Goal: Task Accomplishment & Management: Manage account settings

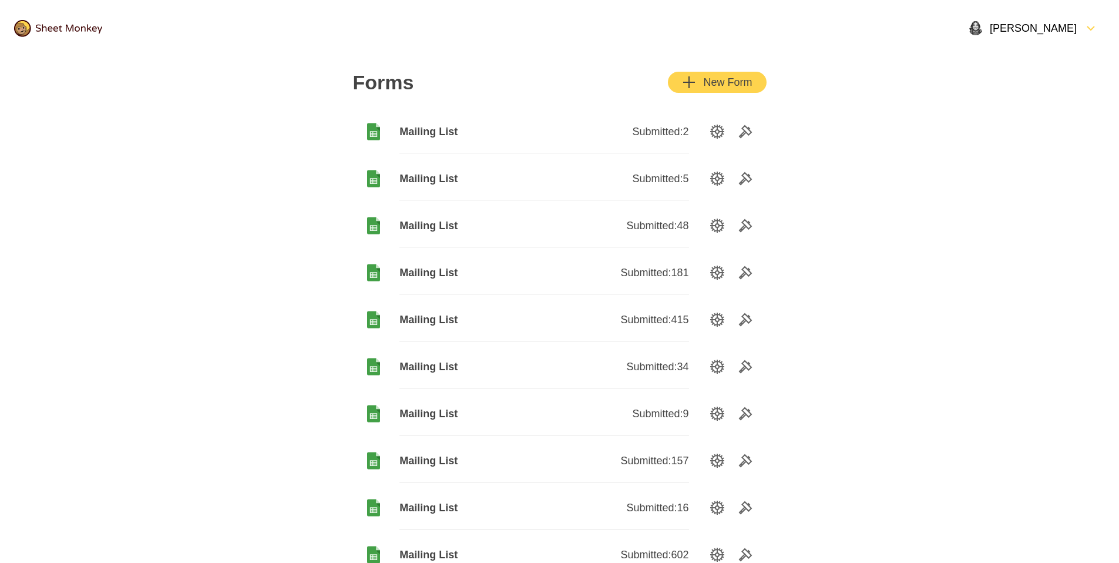
scroll to position [33, 0]
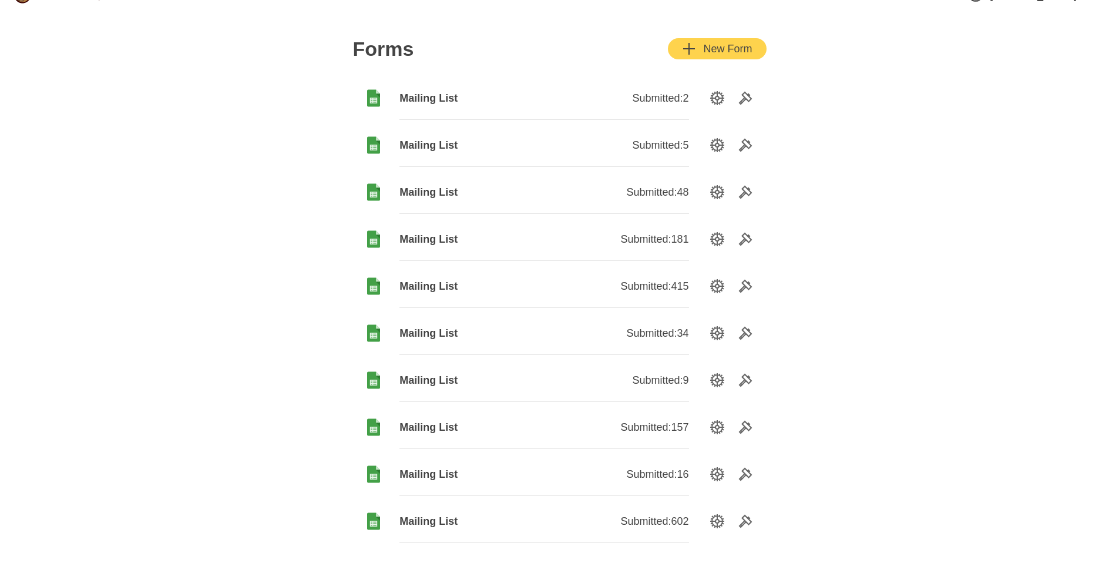
click at [435, 522] on span "Mailing List" at bounding box center [471, 521] width 144 height 14
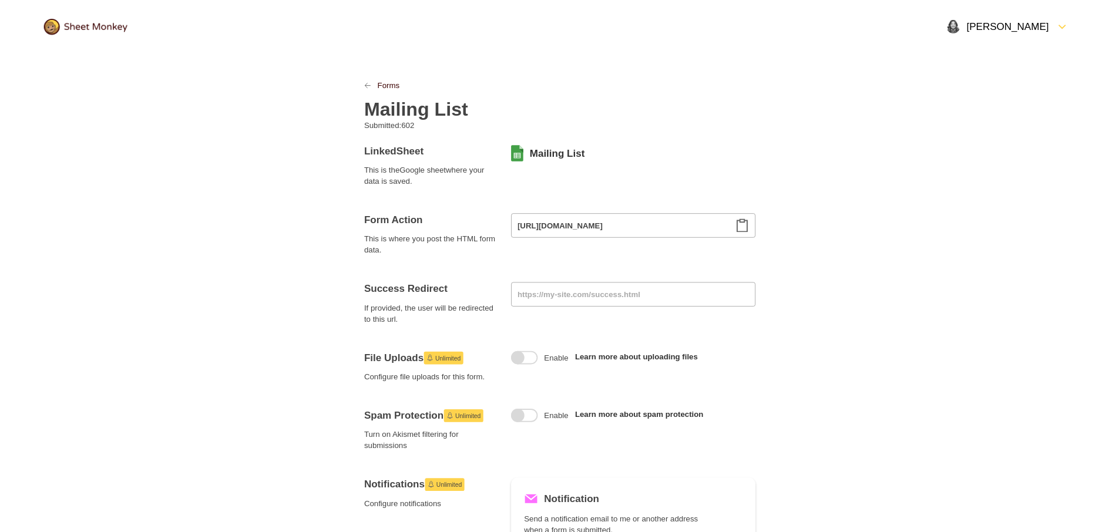
scroll to position [1, 0]
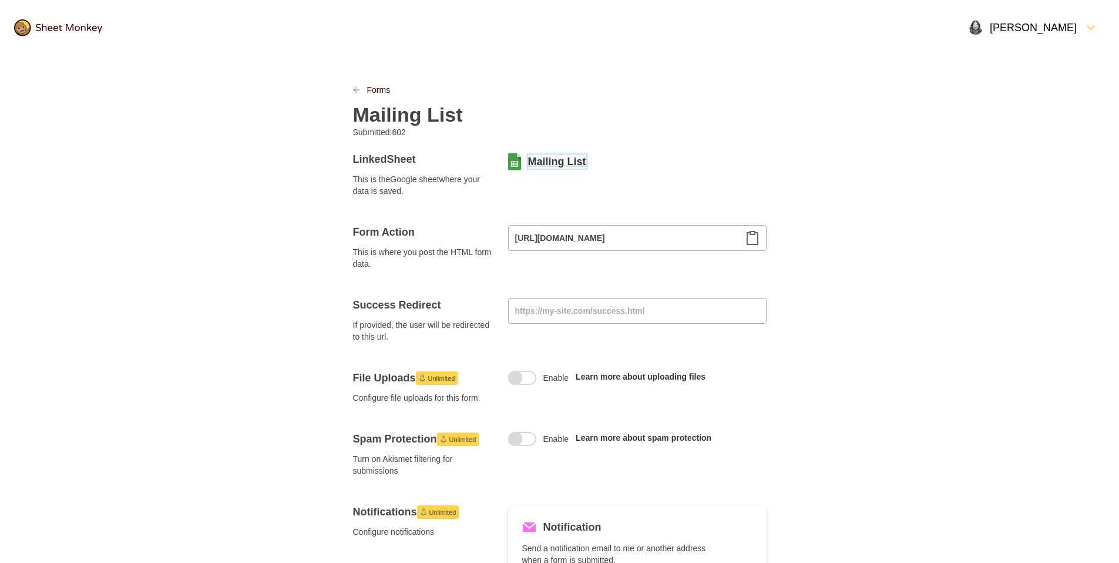
click at [566, 164] on link "Mailing List" at bounding box center [557, 161] width 58 height 14
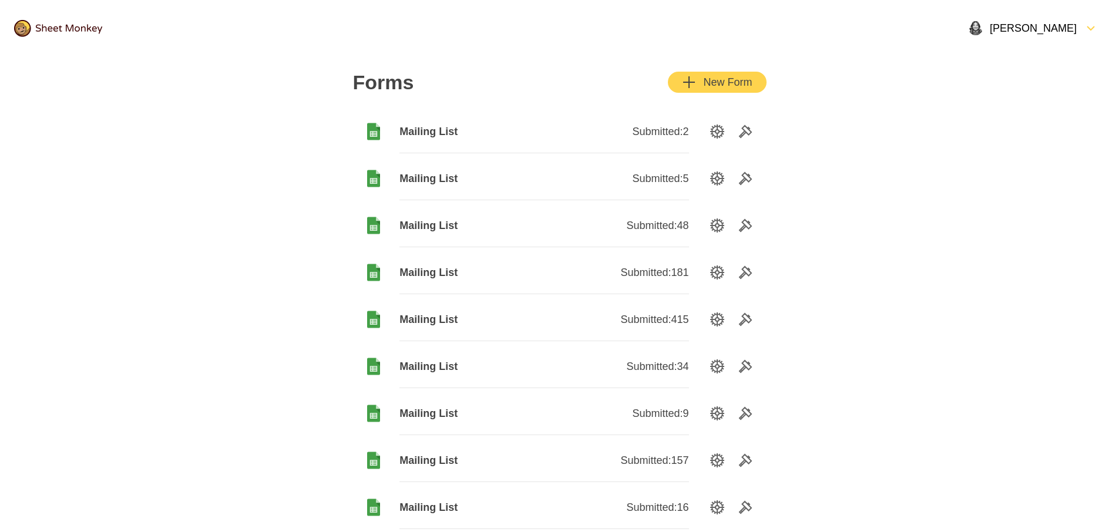
scroll to position [140, 0]
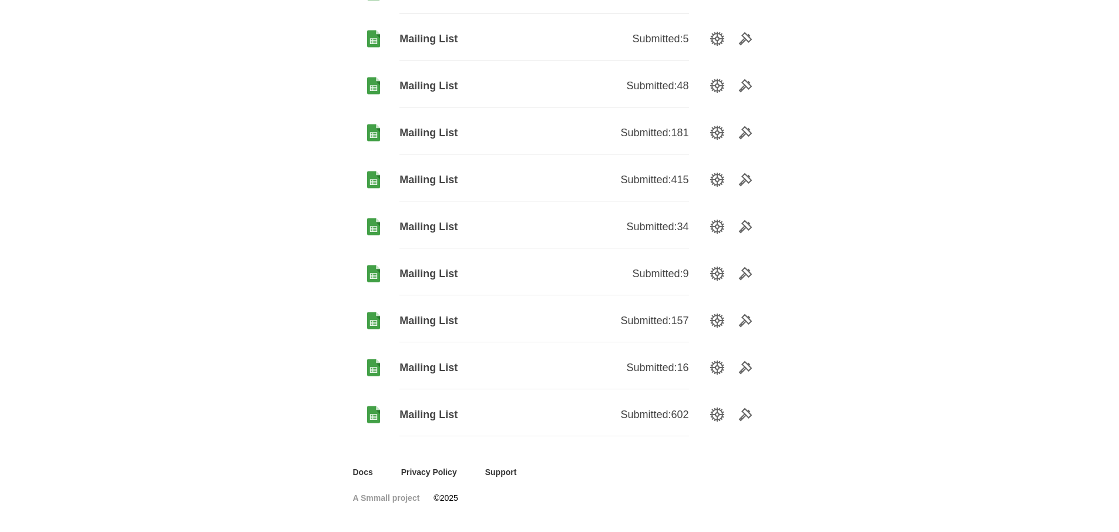
click at [426, 318] on span "Mailing List" at bounding box center [471, 321] width 144 height 14
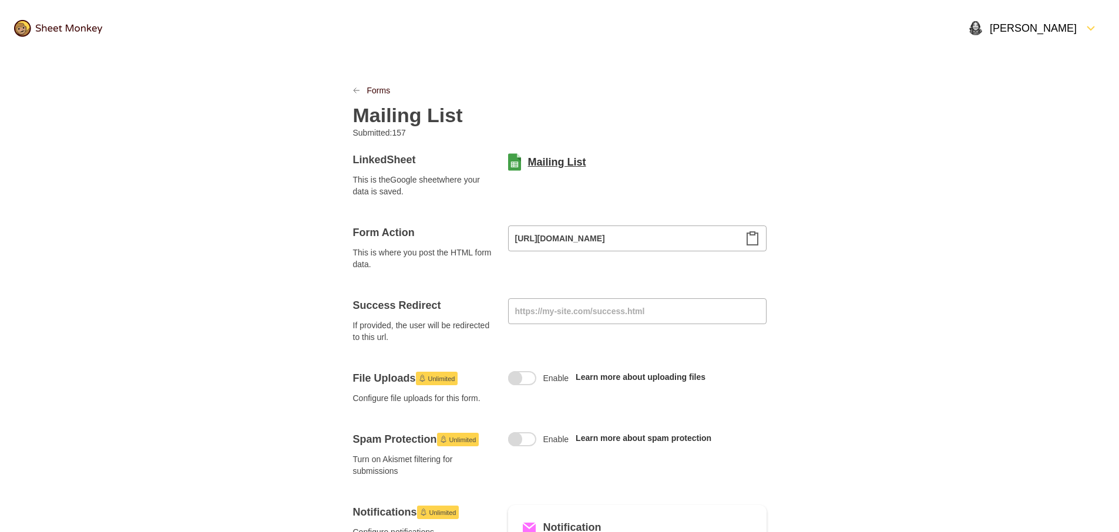
click at [537, 163] on link "Mailing List" at bounding box center [557, 162] width 58 height 14
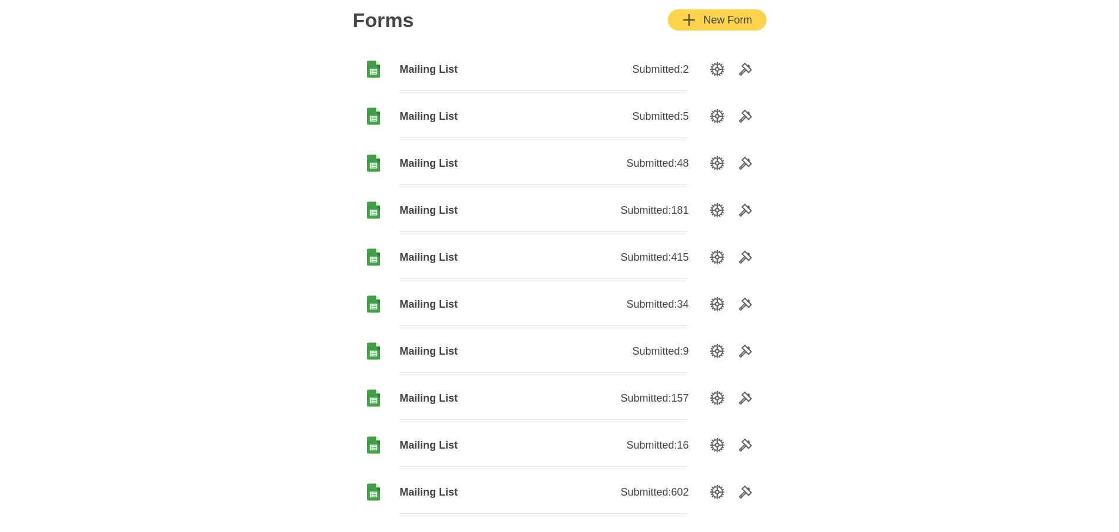
scroll to position [140, 0]
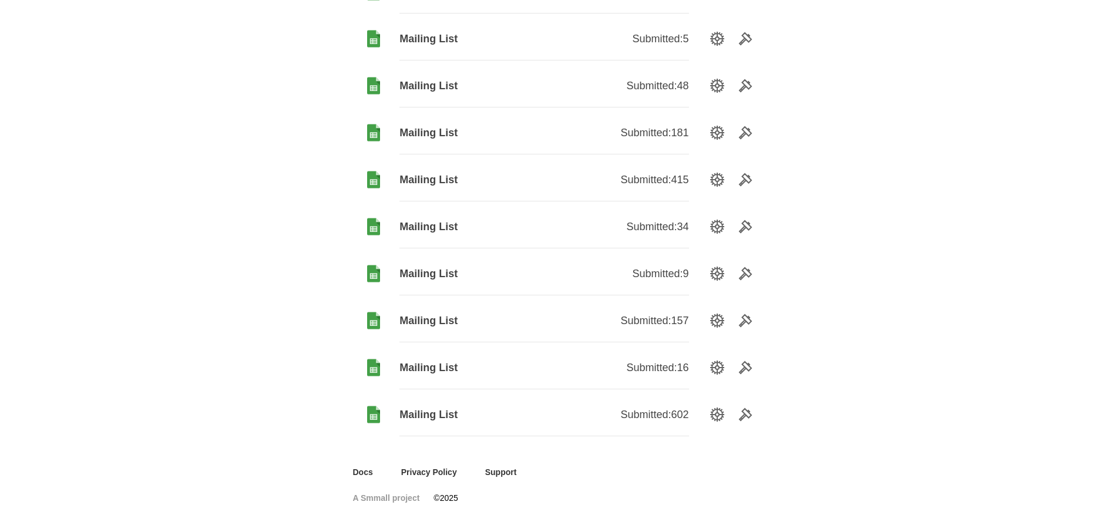
click at [443, 358] on div "Mailing List" at bounding box center [471, 368] width 144 height 43
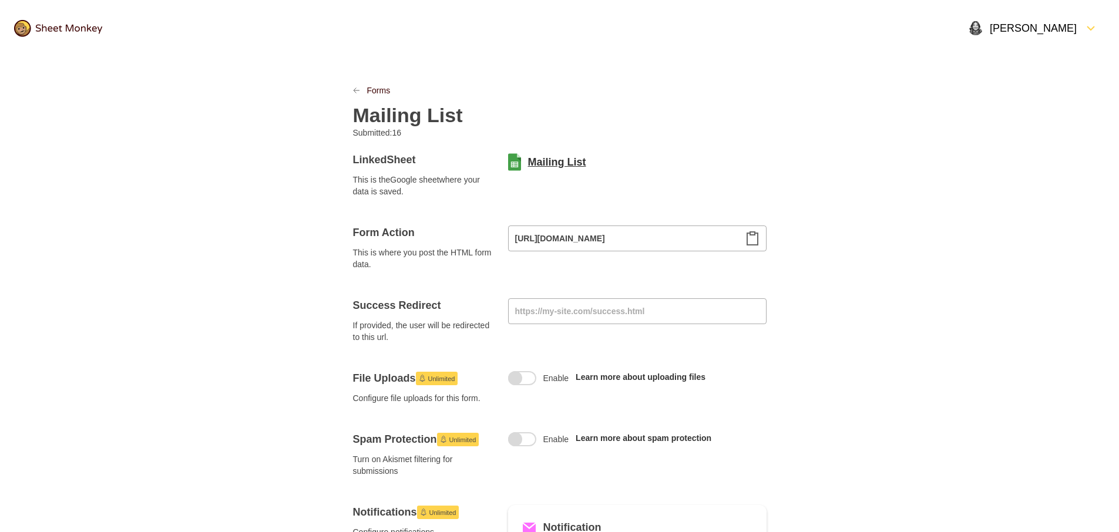
click at [537, 164] on link "Mailing List" at bounding box center [557, 162] width 58 height 14
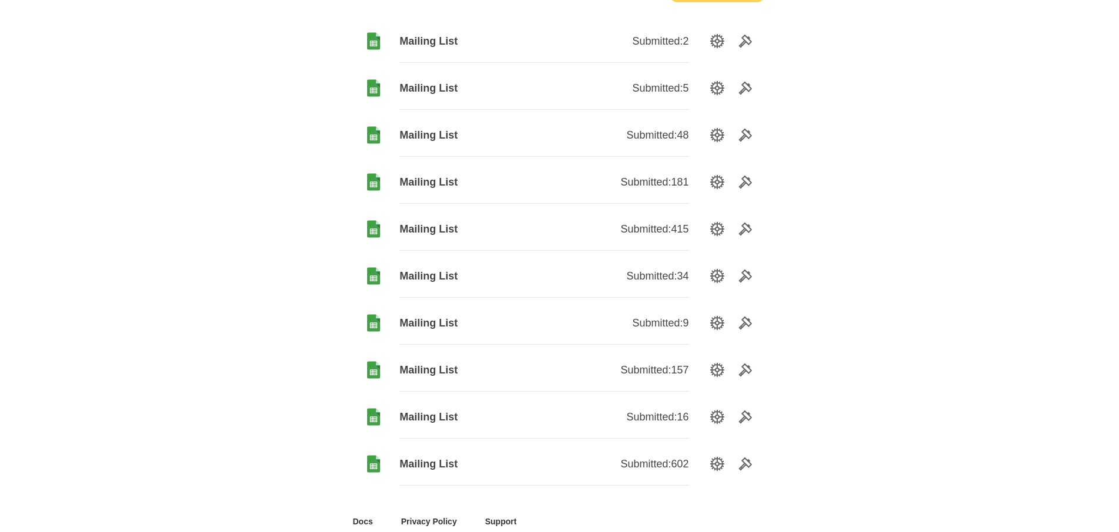
scroll to position [140, 0]
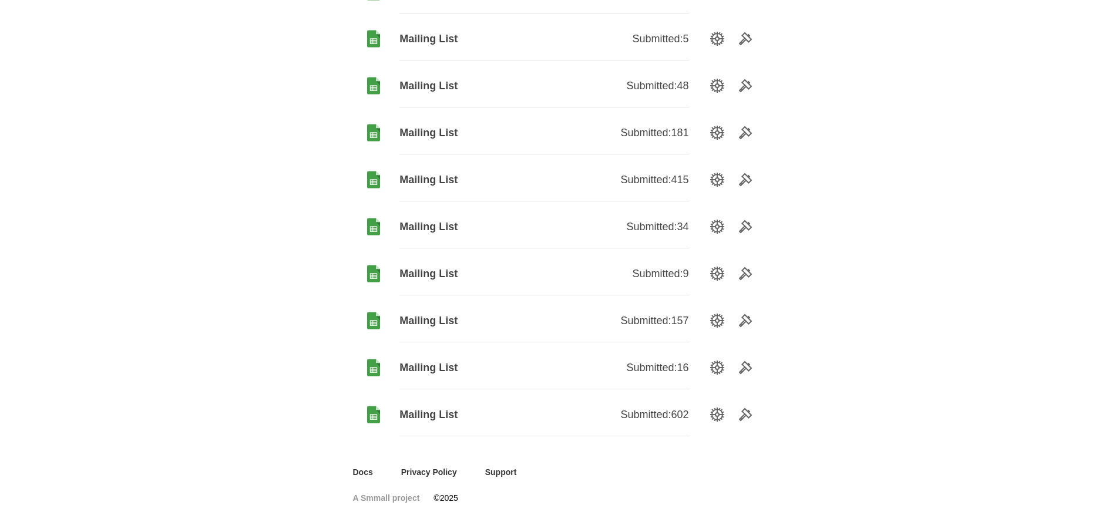
click at [445, 179] on span "Mailing List" at bounding box center [471, 180] width 144 height 14
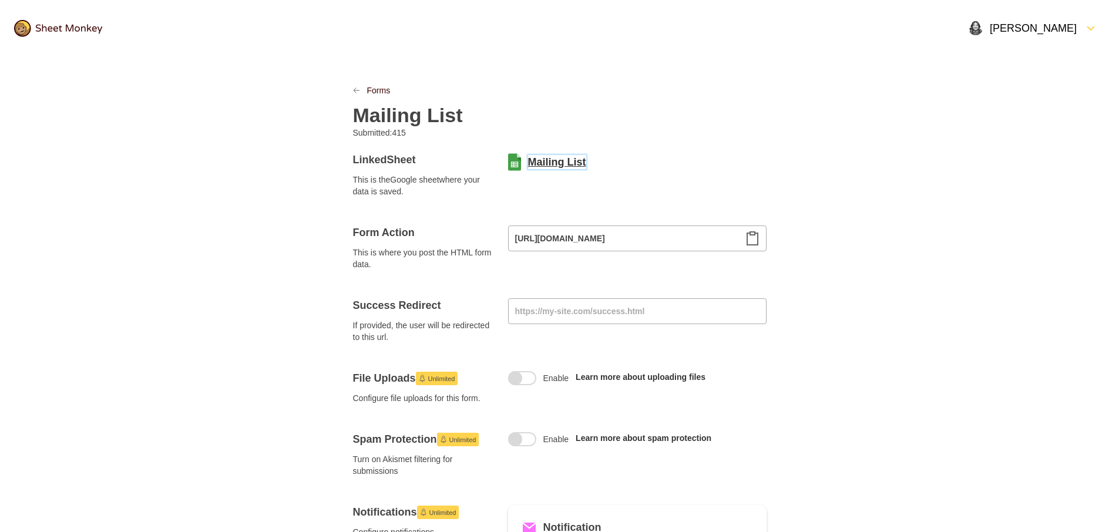
click at [574, 162] on link "Mailing List" at bounding box center [557, 162] width 58 height 14
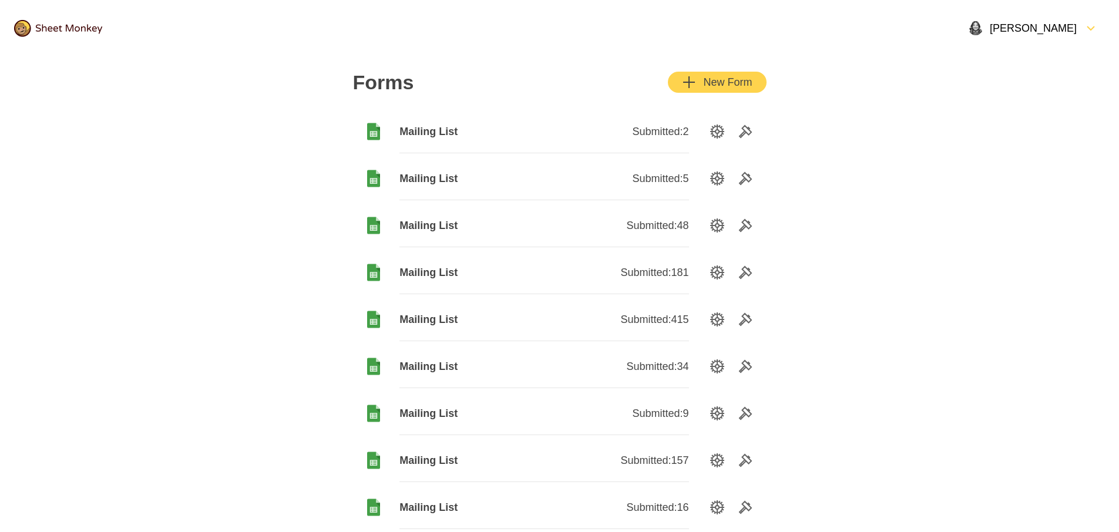
scroll to position [140, 0]
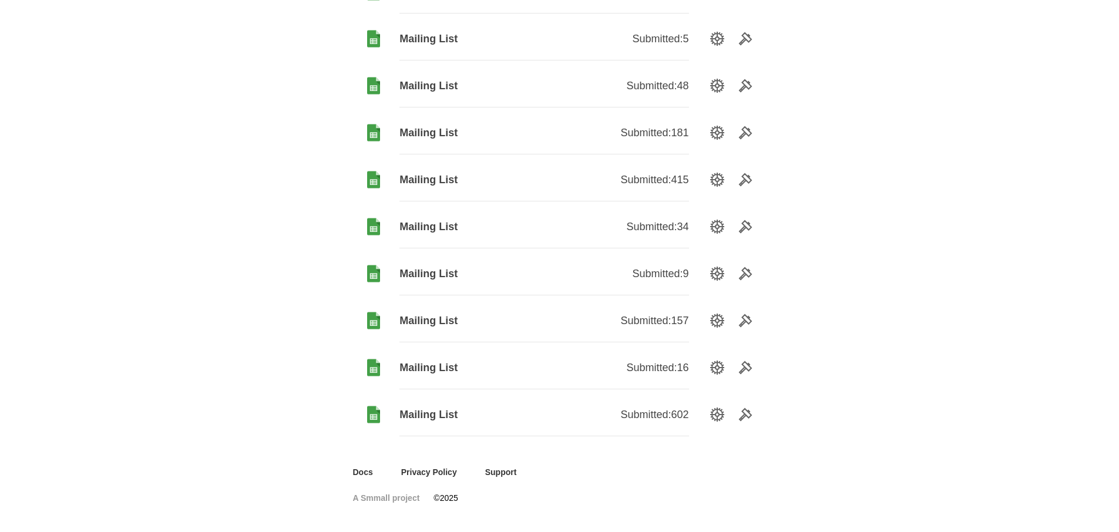
click at [438, 136] on span "Mailing List" at bounding box center [471, 133] width 144 height 14
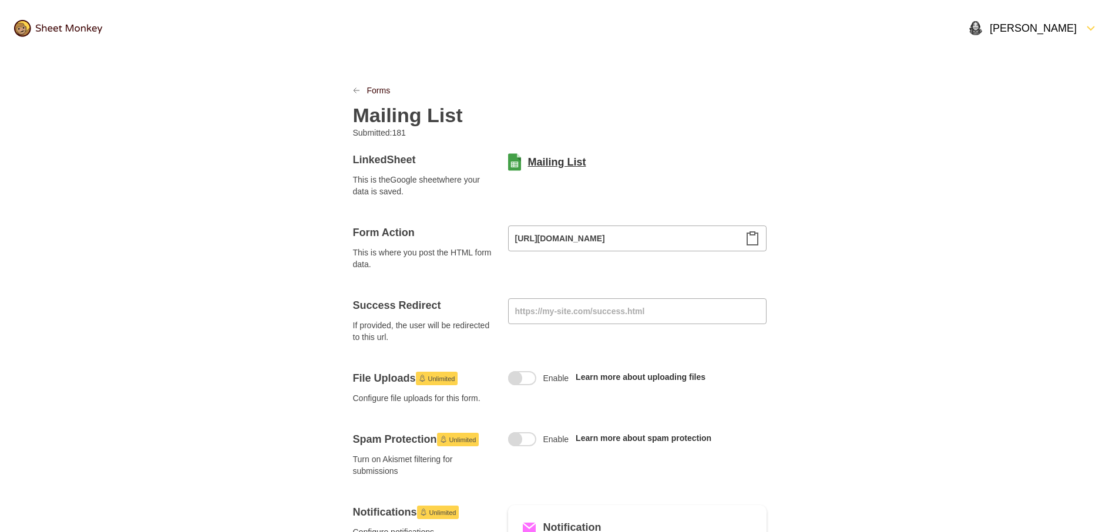
click at [552, 163] on link "Mailing List" at bounding box center [557, 162] width 58 height 14
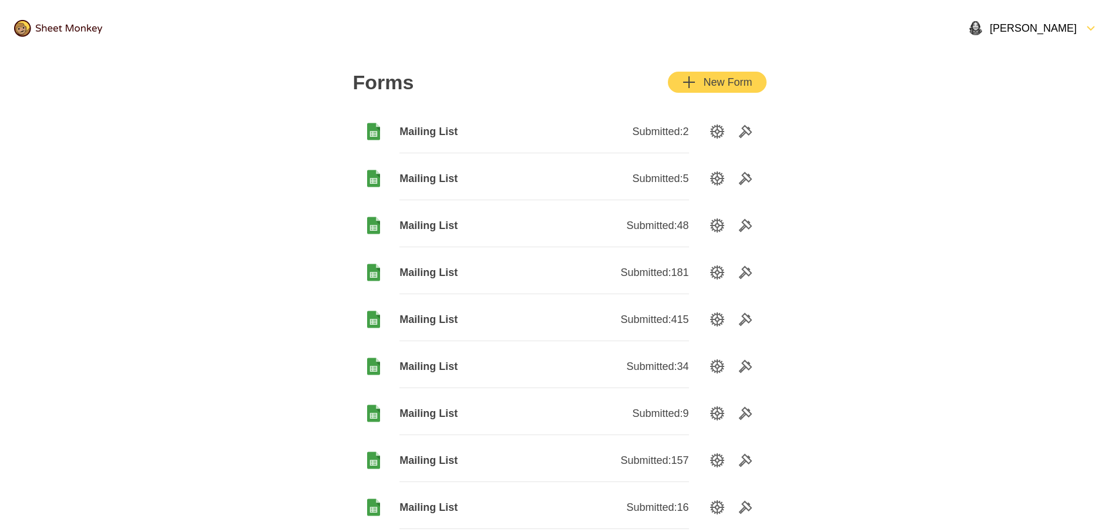
scroll to position [140, 0]
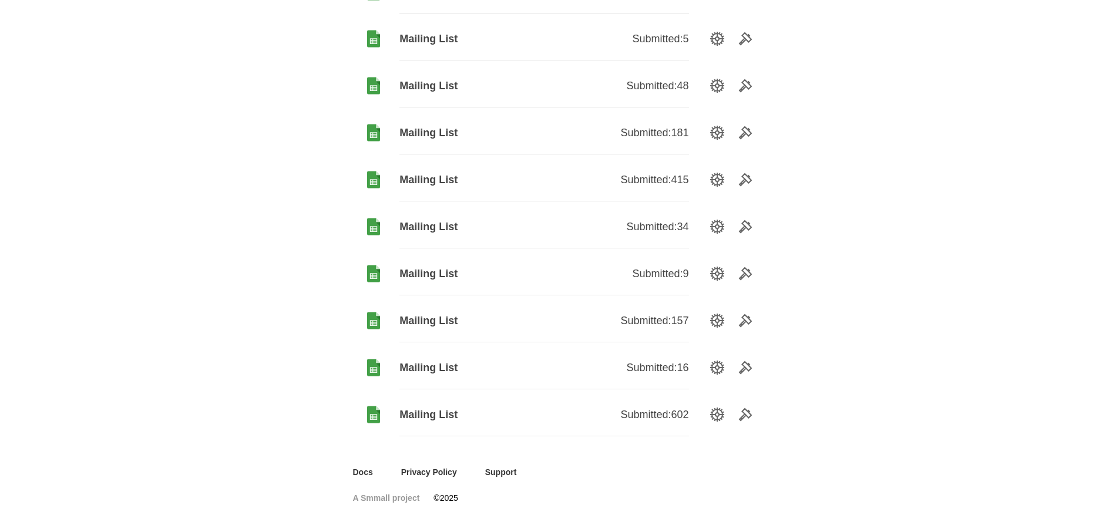
click at [443, 364] on span "Mailing List" at bounding box center [471, 368] width 144 height 14
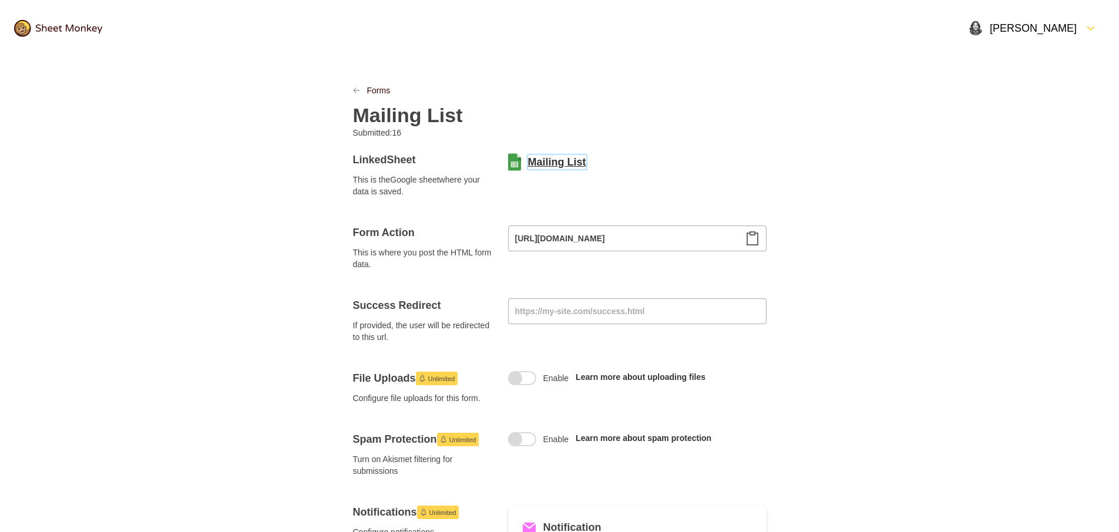
click at [551, 162] on link "Mailing List" at bounding box center [557, 162] width 58 height 14
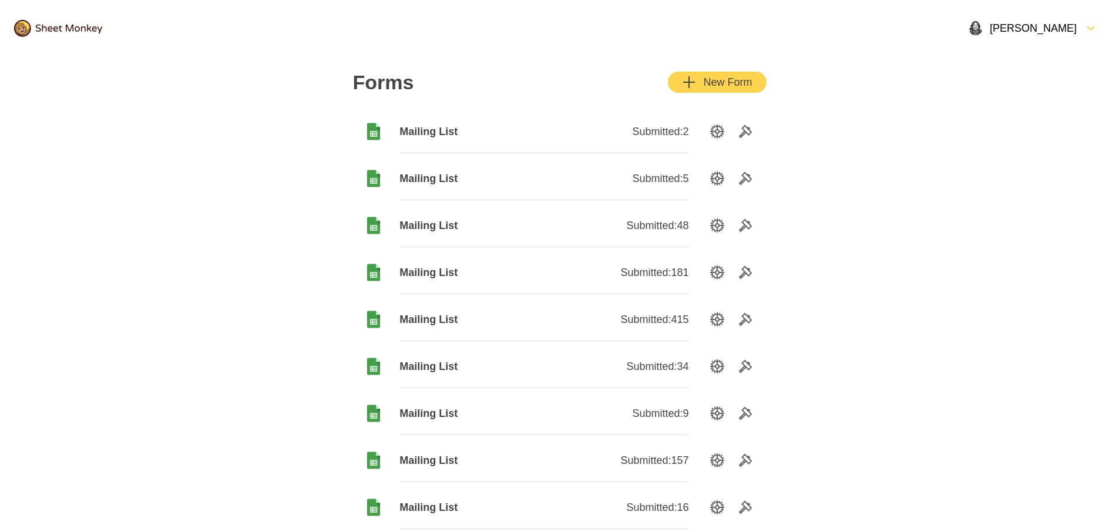
click at [460, 234] on div "Mailing List" at bounding box center [471, 225] width 144 height 43
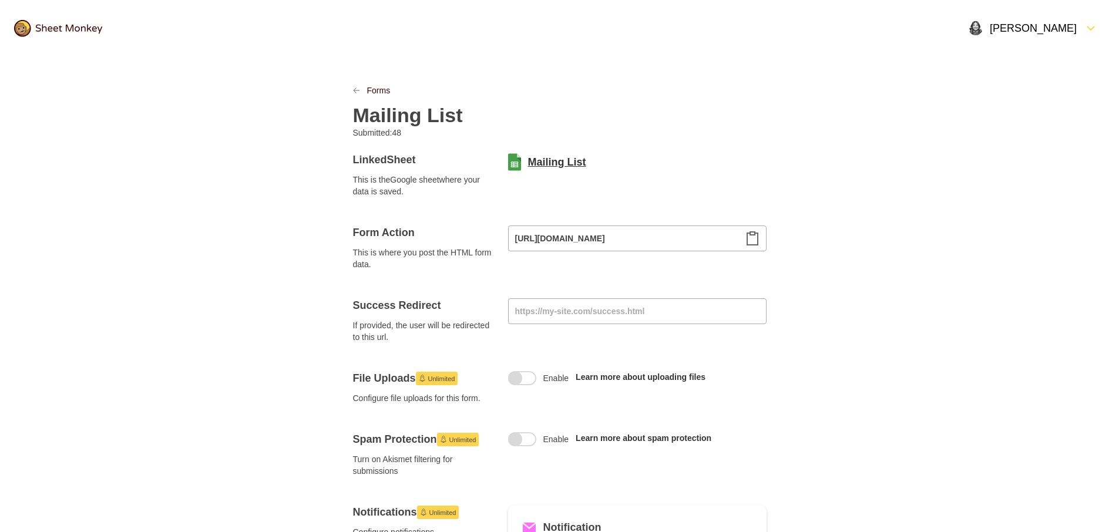
click at [560, 167] on link "Mailing List" at bounding box center [557, 162] width 58 height 14
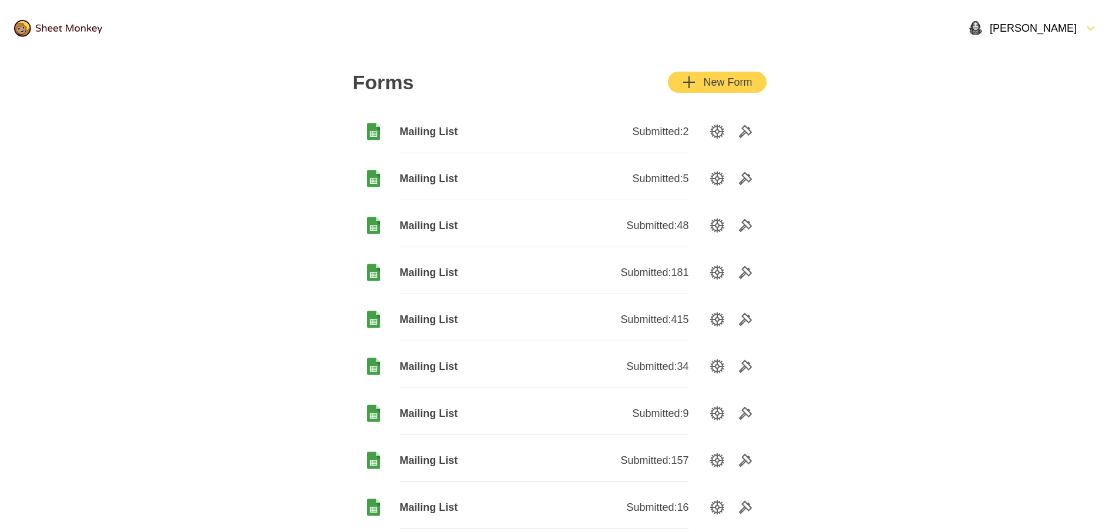
click at [456, 359] on span "Mailing List" at bounding box center [471, 366] width 144 height 14
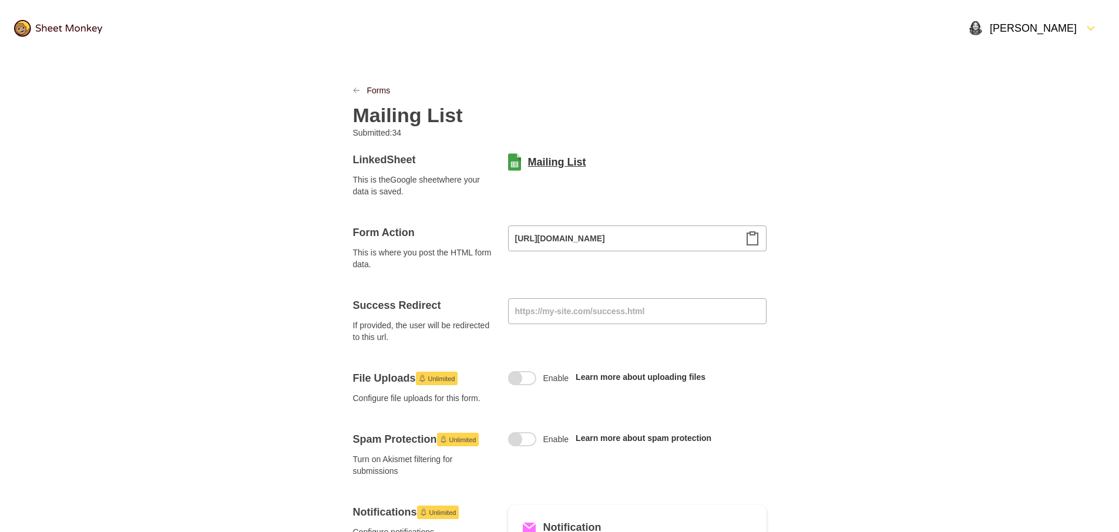
click at [560, 160] on link "Mailing List" at bounding box center [557, 162] width 58 height 14
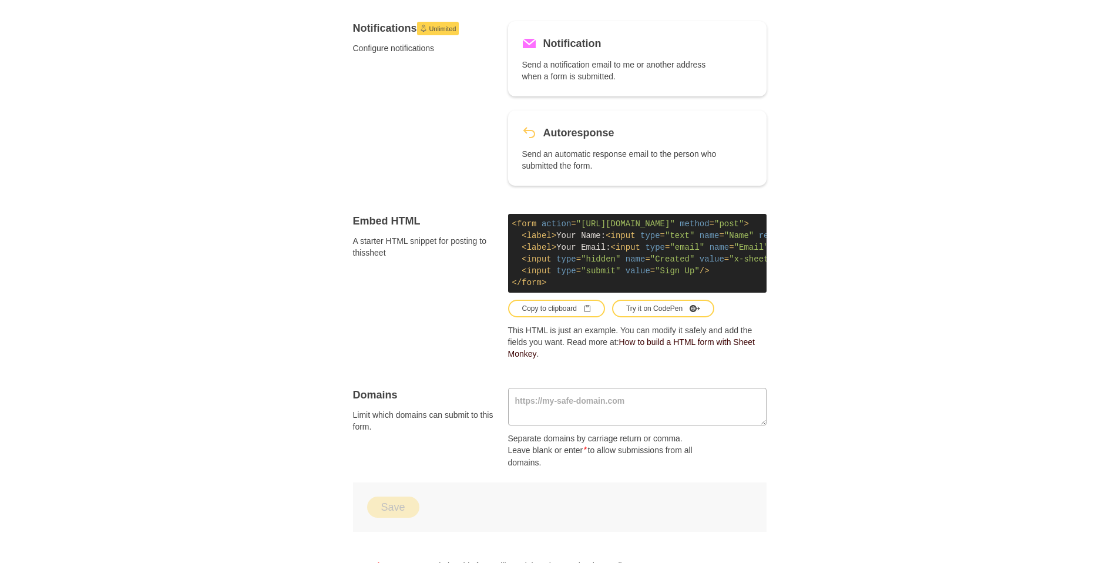
scroll to position [495, 0]
